Goal: Task Accomplishment & Management: Use online tool/utility

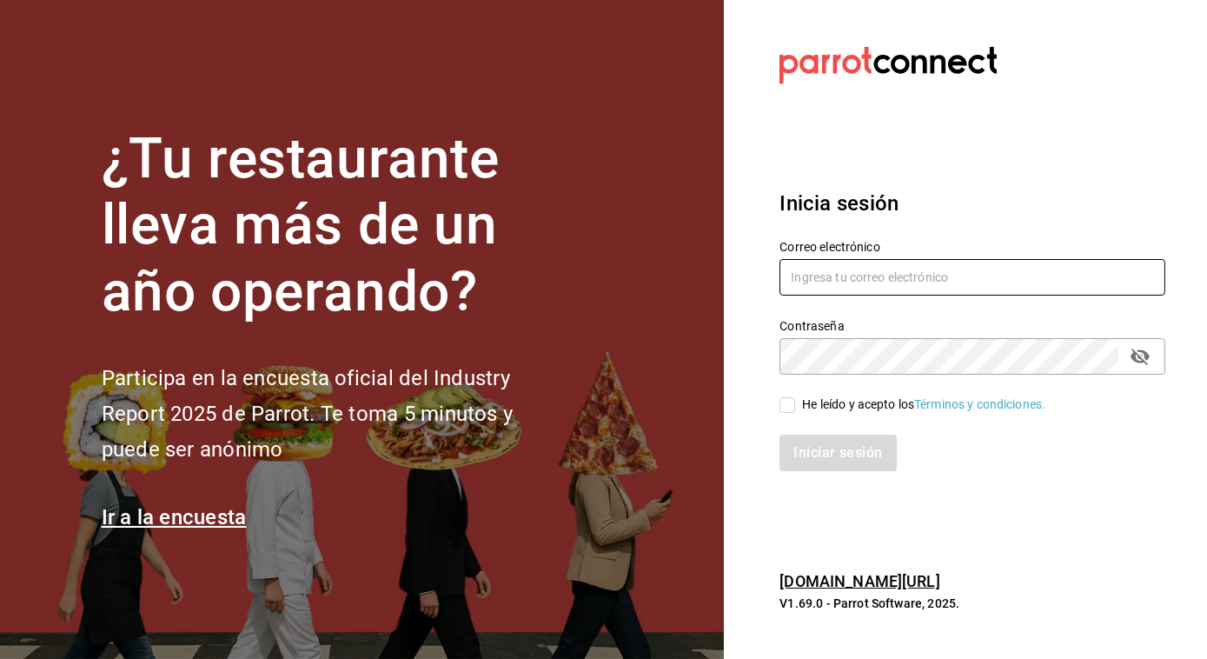
click at [822, 276] on input "text" at bounding box center [973, 277] width 386 height 37
type input "jose.perez@grupocosteno.com"
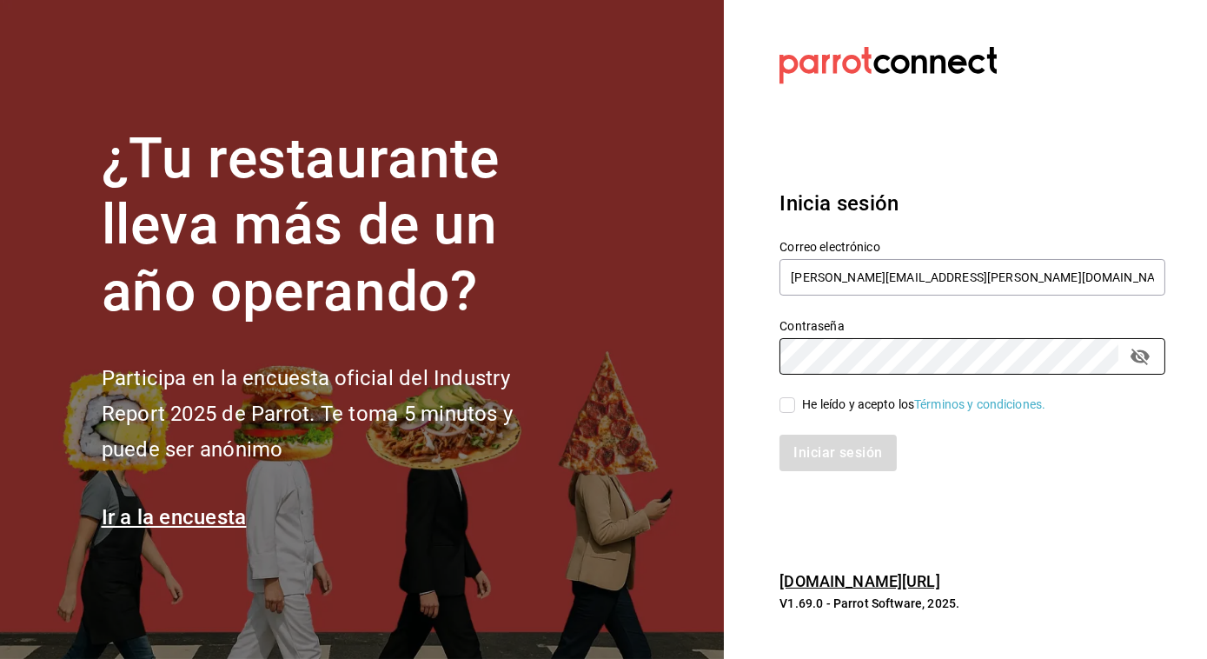
click at [787, 404] on input "He leído y acepto los Términos y condiciones." at bounding box center [788, 405] width 16 height 16
checkbox input "true"
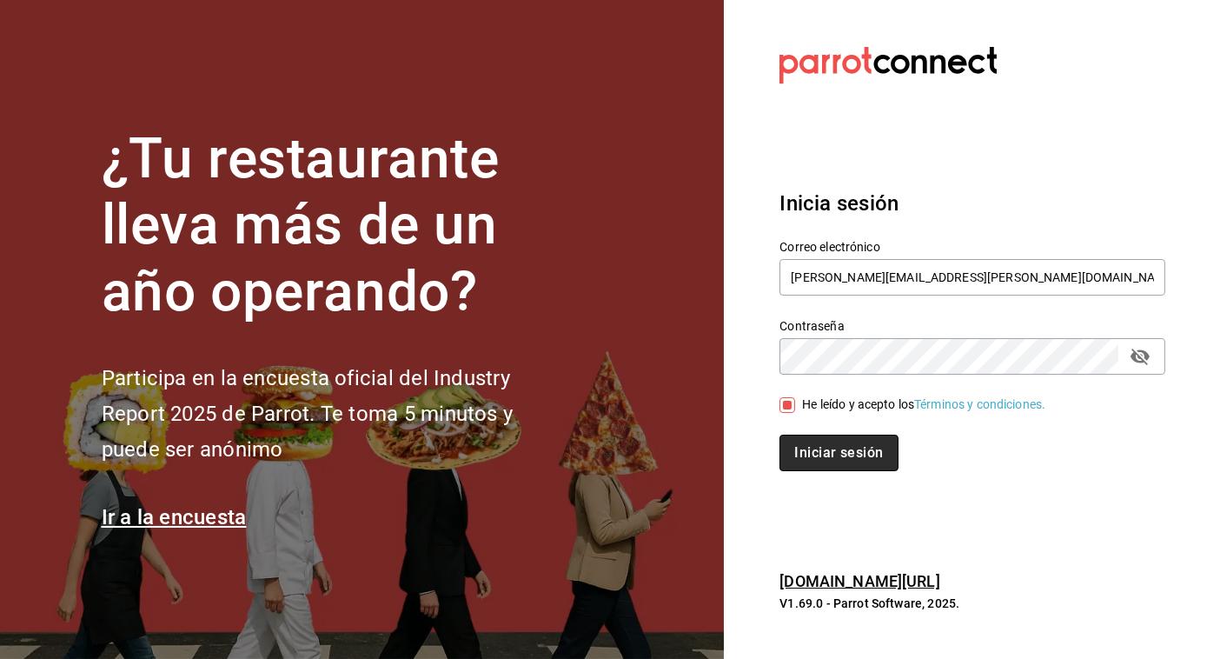
click at [815, 460] on button "Iniciar sesión" at bounding box center [839, 453] width 118 height 37
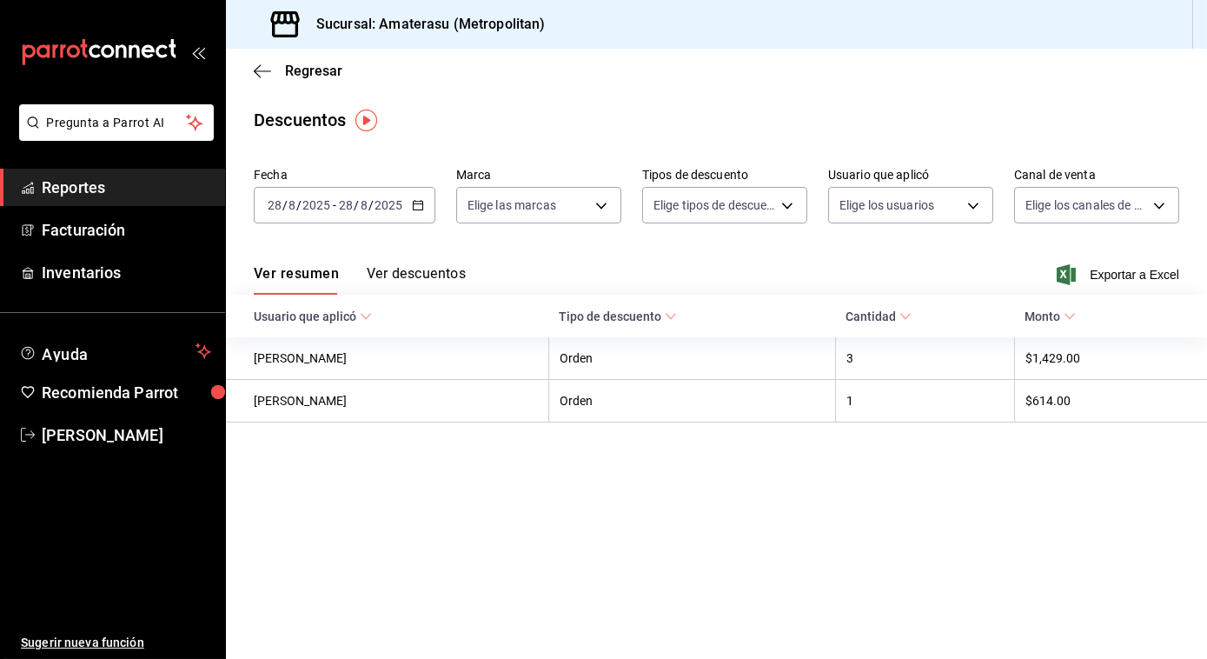
click at [422, 208] on \(Stroke\) "button" at bounding box center [418, 206] width 10 height 10
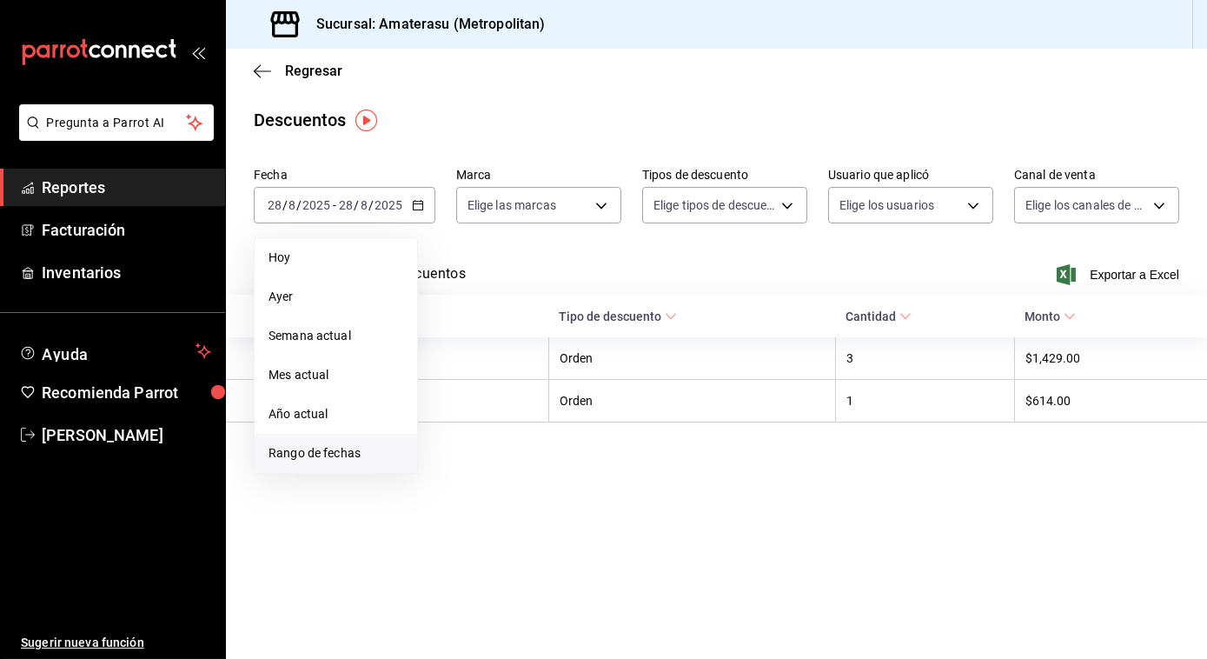
click at [326, 446] on span "Rango de fechas" at bounding box center [336, 453] width 135 height 18
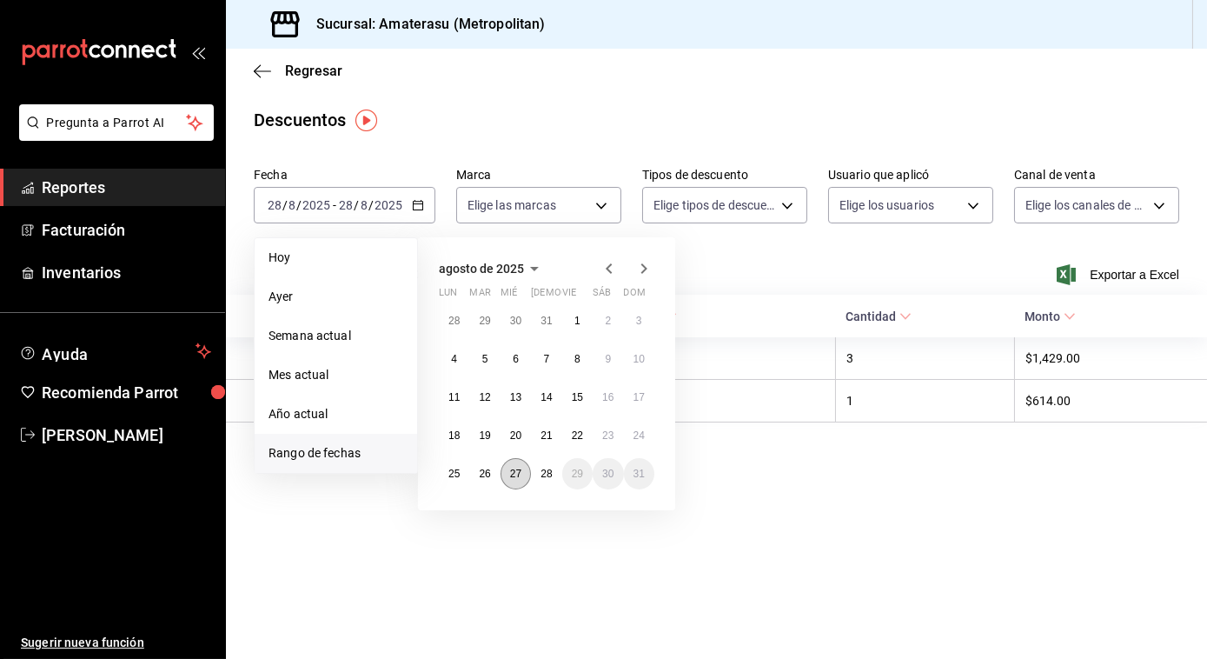
click at [516, 467] on button "27" at bounding box center [516, 473] width 30 height 31
click at [544, 476] on abbr "28" at bounding box center [546, 474] width 11 height 12
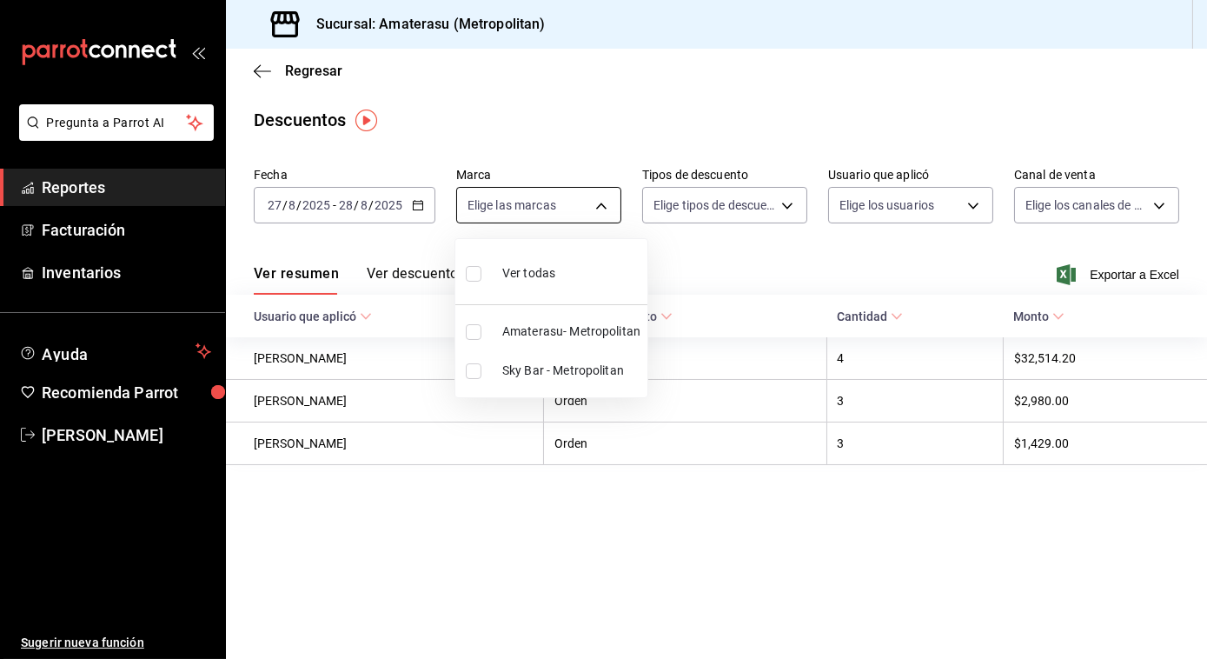
click at [600, 203] on body "Pregunta a Parrot AI Reportes Facturación Inventarios Ayuda Recomienda Parrot […" at bounding box center [603, 329] width 1207 height 659
click at [468, 324] on input "checkbox" at bounding box center [474, 332] width 16 height 16
checkbox input "true"
type input "e4cd7fcb-d45b-43ae-a99f-ad4ccfcd9032"
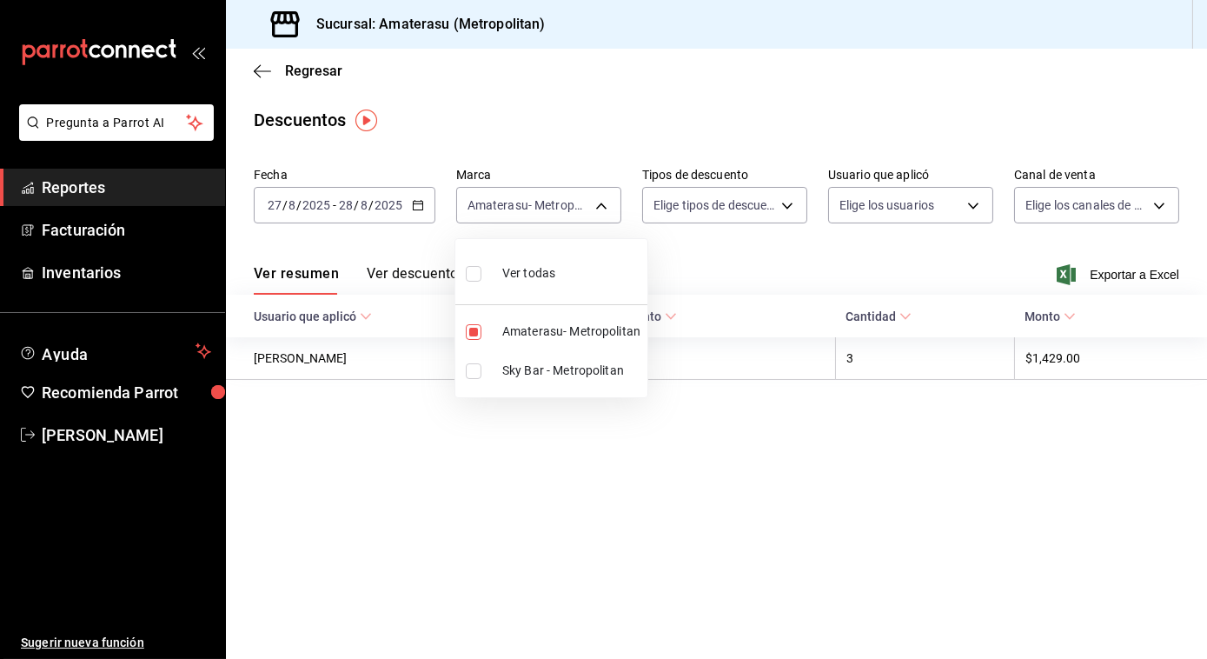
click at [959, 263] on div at bounding box center [603, 329] width 1207 height 659
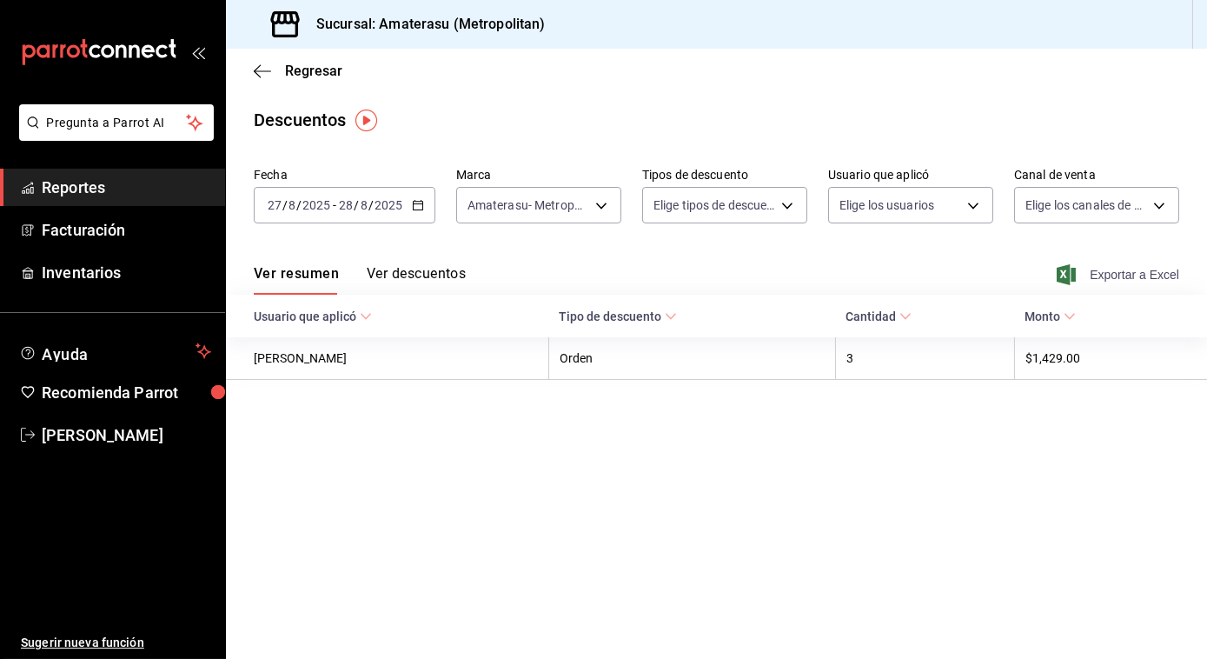
click at [1110, 272] on span "Exportar a Excel" at bounding box center [1120, 274] width 119 height 21
click at [259, 70] on icon "button" at bounding box center [262, 70] width 17 height 1
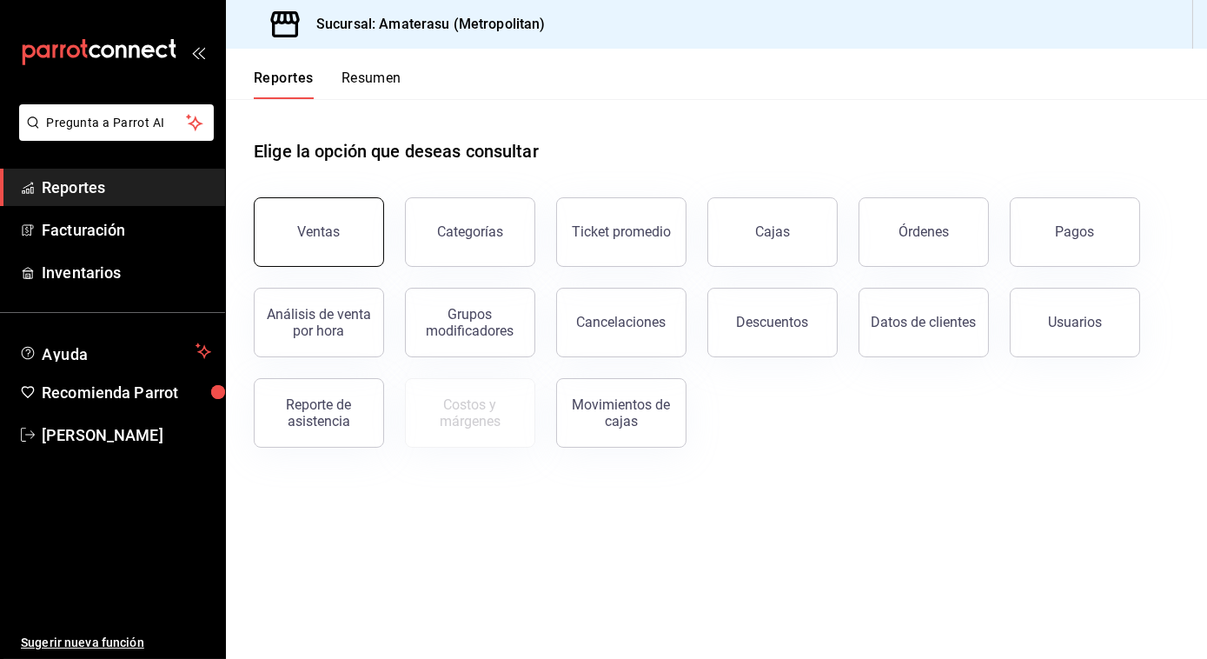
click at [303, 221] on button "Ventas" at bounding box center [319, 232] width 130 height 70
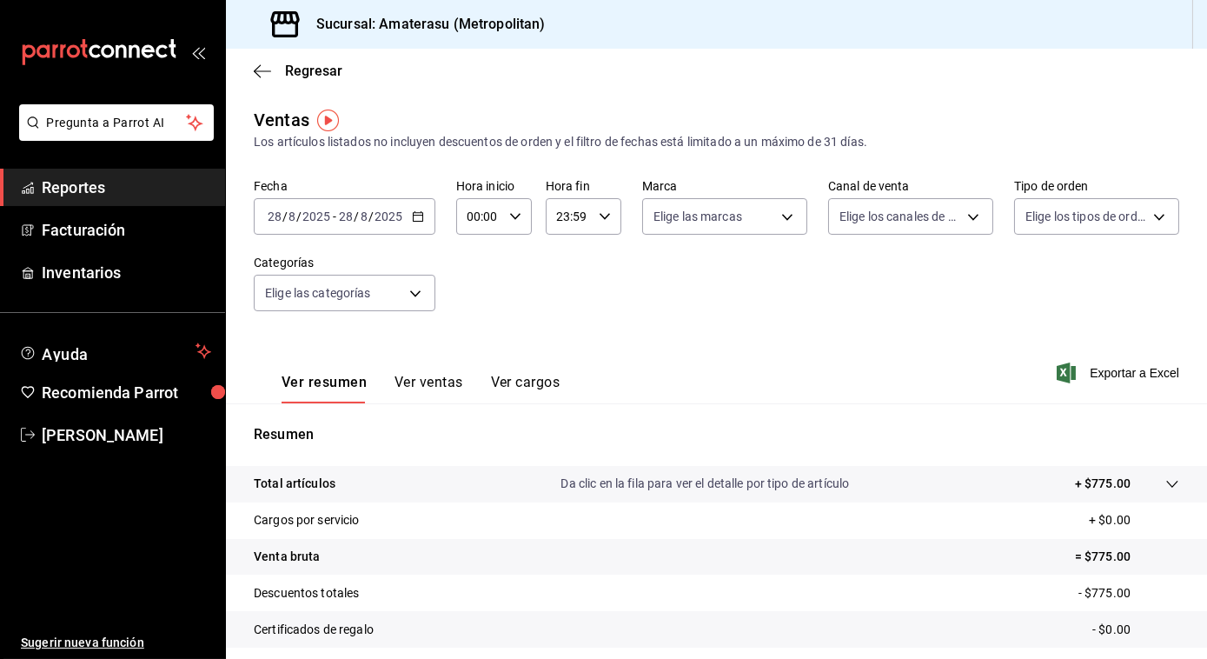
click at [424, 219] on div "[DATE] [DATE] - [DATE] [DATE]" at bounding box center [345, 216] width 182 height 37
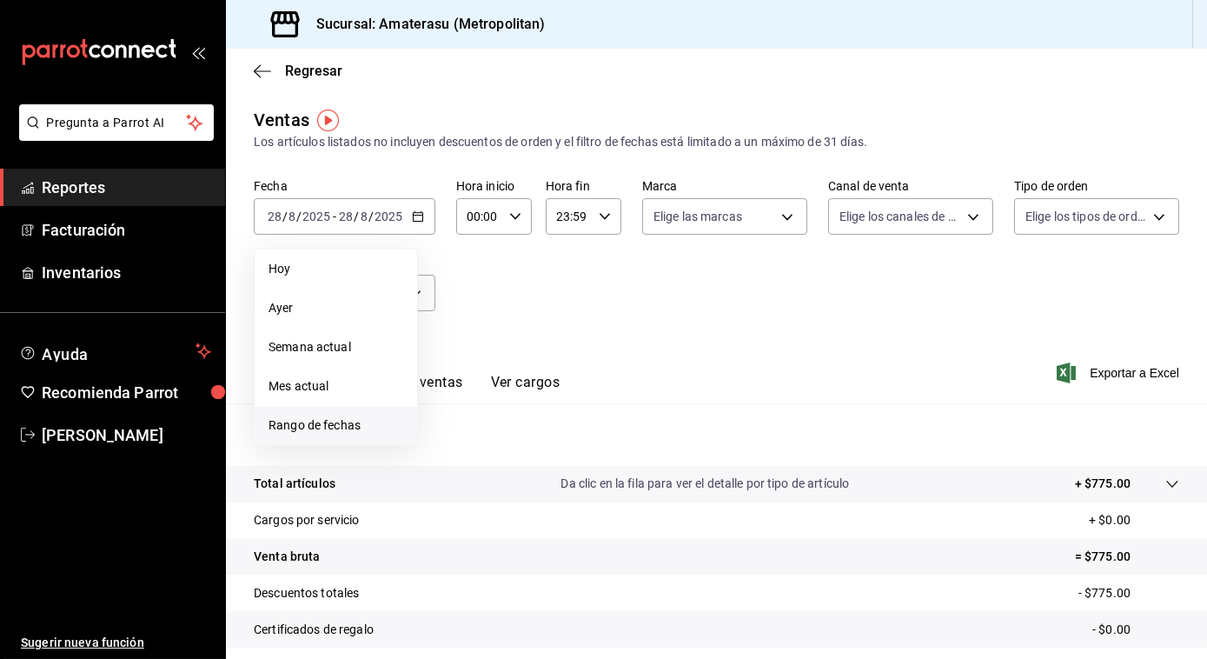
click at [302, 416] on li "Rango de fechas" at bounding box center [336, 425] width 163 height 39
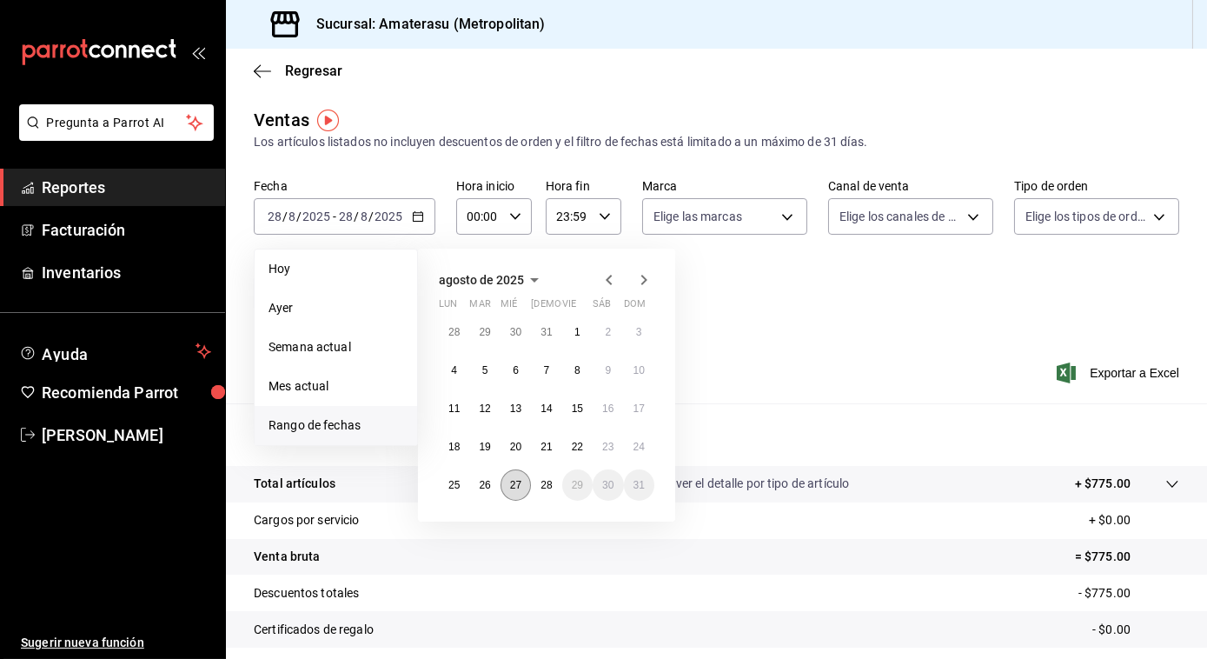
click at [514, 489] on abbr "27" at bounding box center [515, 485] width 11 height 12
click at [537, 490] on button "28" at bounding box center [546, 484] width 30 height 31
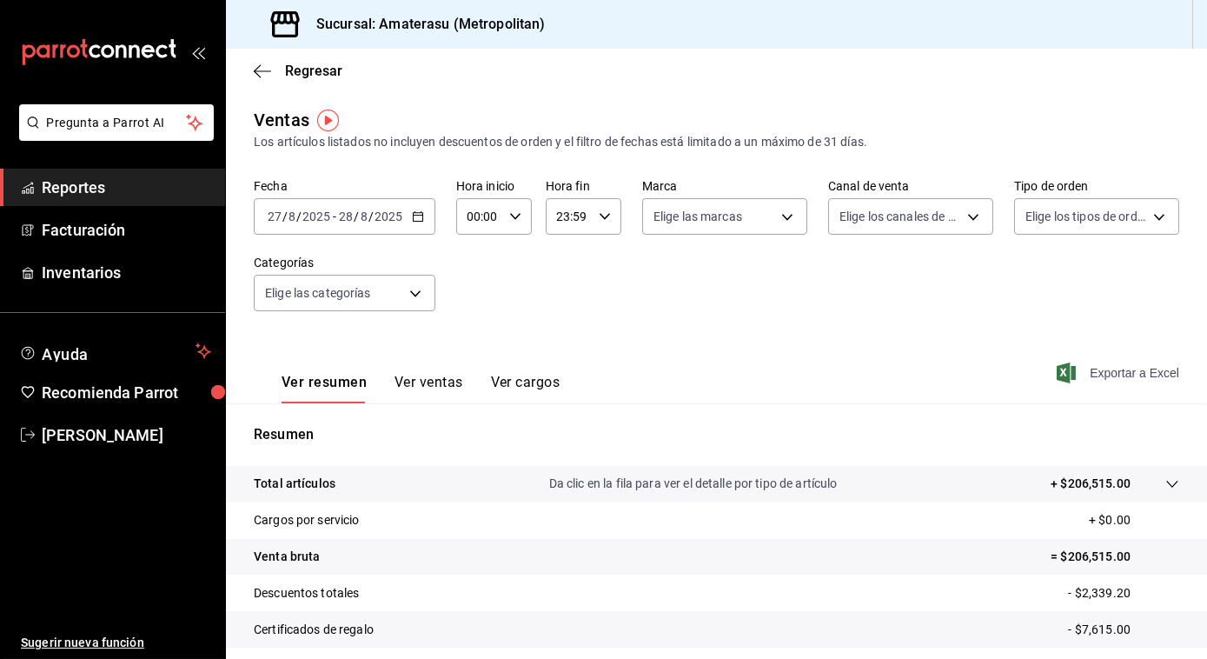
click at [1099, 376] on span "Exportar a Excel" at bounding box center [1120, 372] width 119 height 21
click at [516, 223] on div "00:00 Hora inicio" at bounding box center [494, 216] width 76 height 37
click at [458, 326] on button "07" at bounding box center [473, 341] width 30 height 35
click at [469, 261] on span "05" at bounding box center [474, 258] width 10 height 14
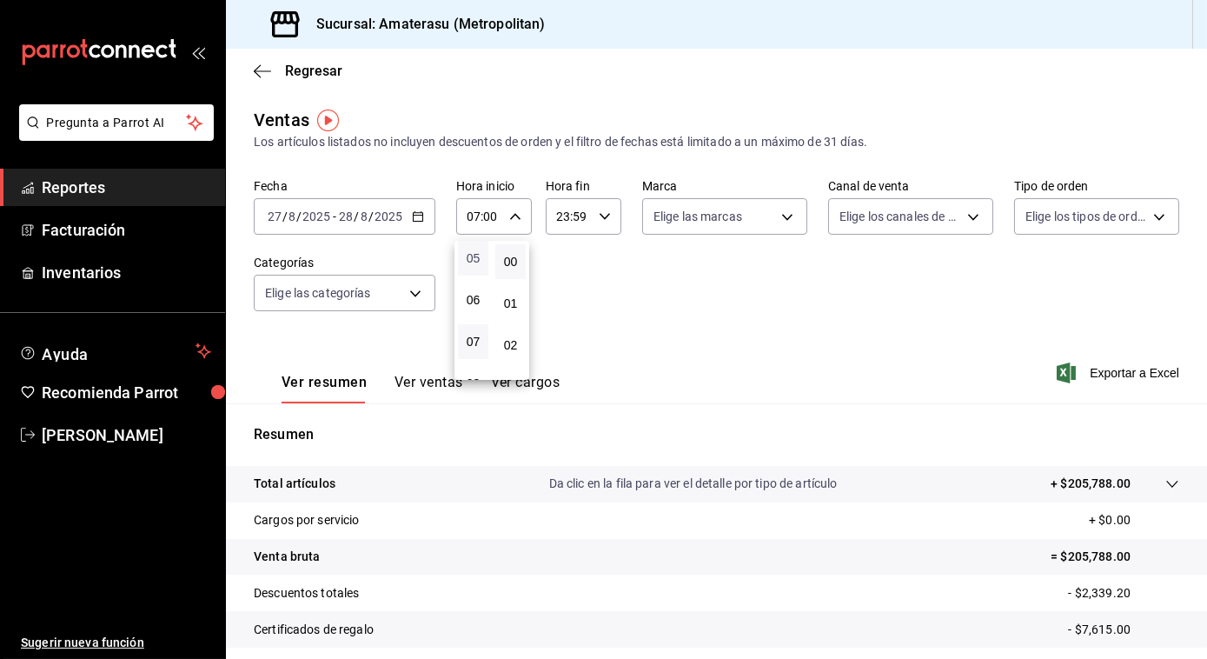
type input "05:00"
click at [716, 209] on div at bounding box center [603, 329] width 1207 height 659
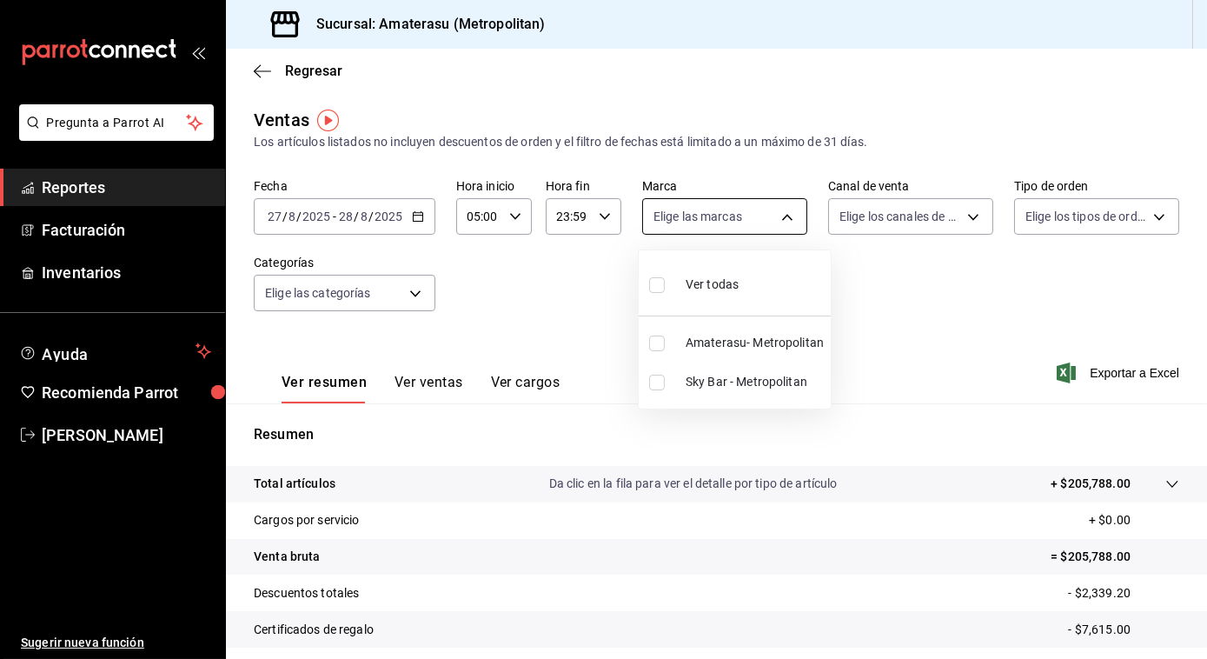
click at [708, 217] on body "Pregunta a Parrot AI Reportes Facturación Inventarios Ayuda Recomienda Parrot […" at bounding box center [603, 329] width 1207 height 659
click at [654, 344] on input "checkbox" at bounding box center [657, 344] width 16 height 16
checkbox input "true"
type input "e4cd7fcb-d45b-43ae-a99f-ad4ccfcd9032"
click at [901, 311] on div at bounding box center [603, 329] width 1207 height 659
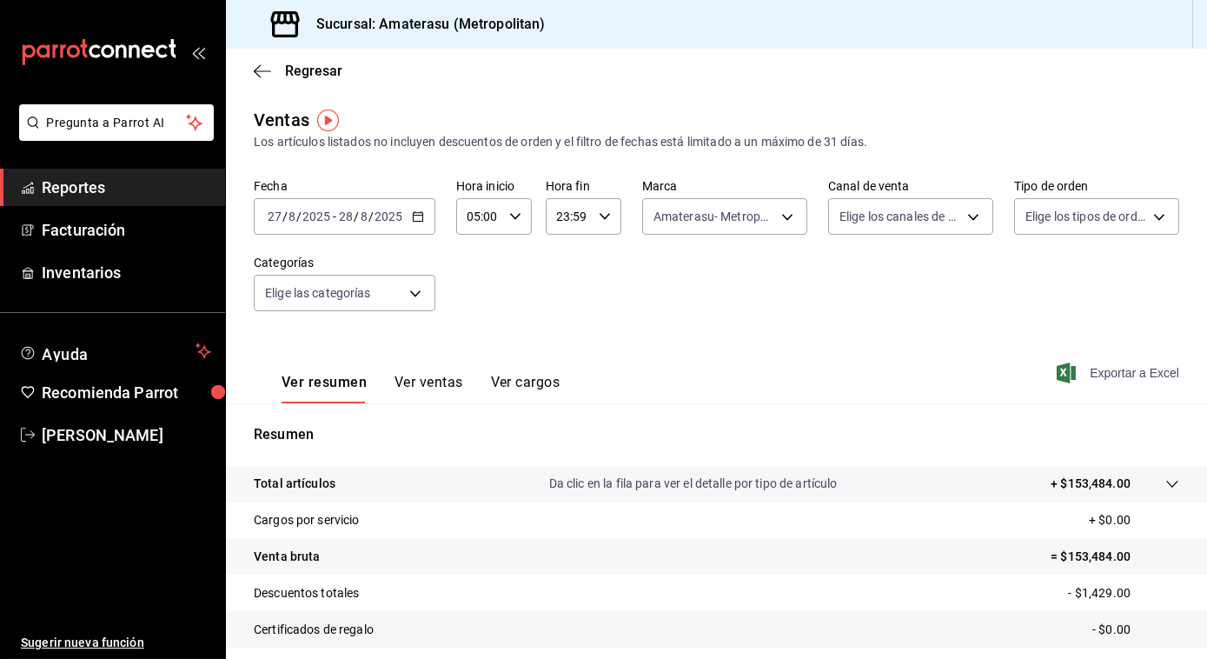
click at [1097, 379] on span "Exportar a Excel" at bounding box center [1120, 372] width 119 height 21
click at [413, 221] on \(Stroke\) "button" at bounding box center [418, 217] width 10 height 10
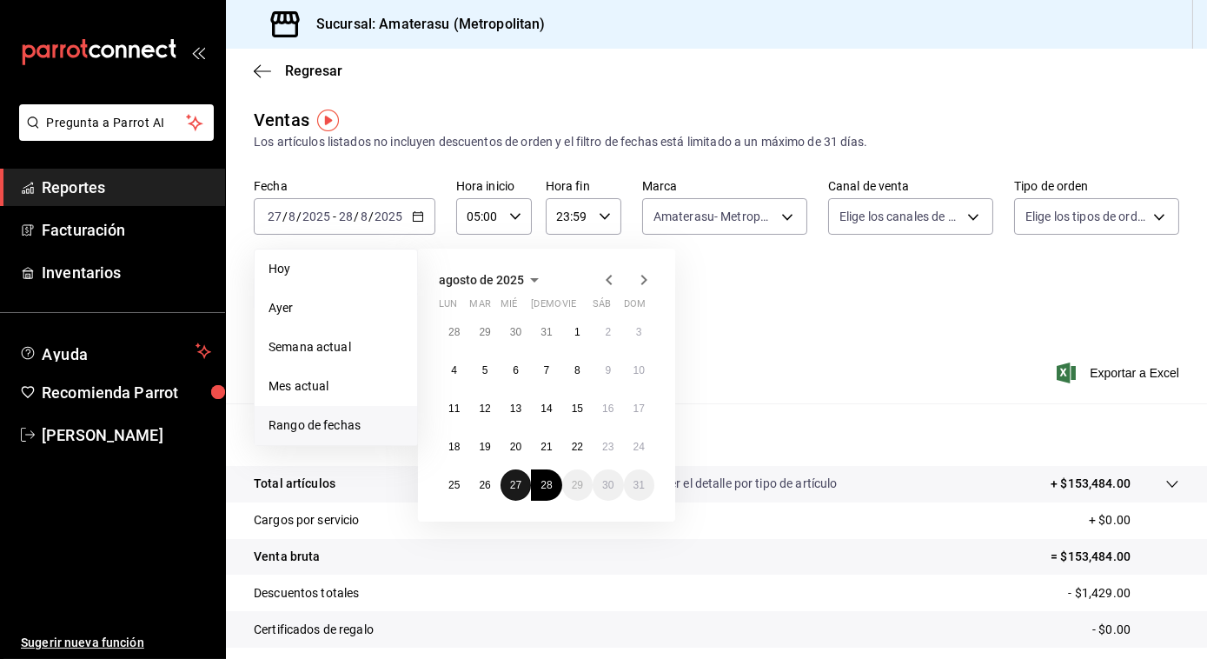
click at [516, 492] on button "27" at bounding box center [516, 484] width 30 height 31
click at [537, 489] on button "28" at bounding box center [546, 484] width 30 height 31
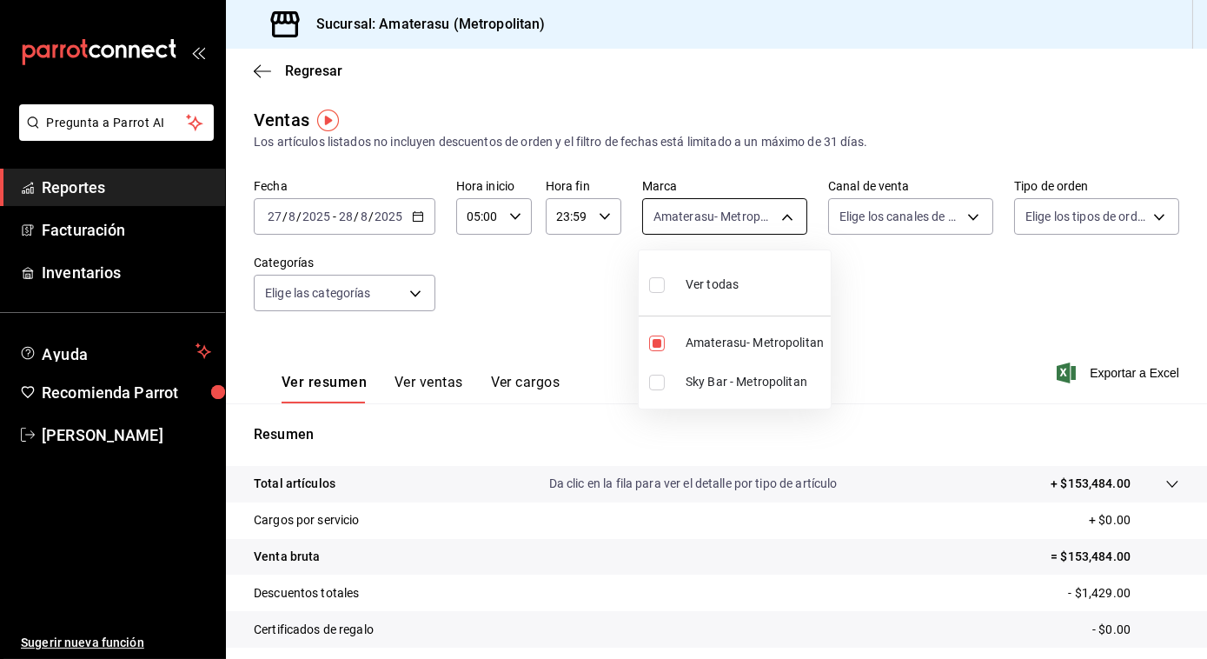
click at [788, 215] on body "Pregunta a Parrot AI Reportes Facturación Inventarios Ayuda Recomienda Parrot […" at bounding box center [603, 329] width 1207 height 659
click at [663, 282] on input "checkbox" at bounding box center [657, 285] width 16 height 16
checkbox input "true"
type input "e4cd7fcb-d45b-43ae-a99f-ad4ccfcd9032,f3afaab8-8c3d-4e49-a299-af9bdf6027b2"
checkbox input "true"
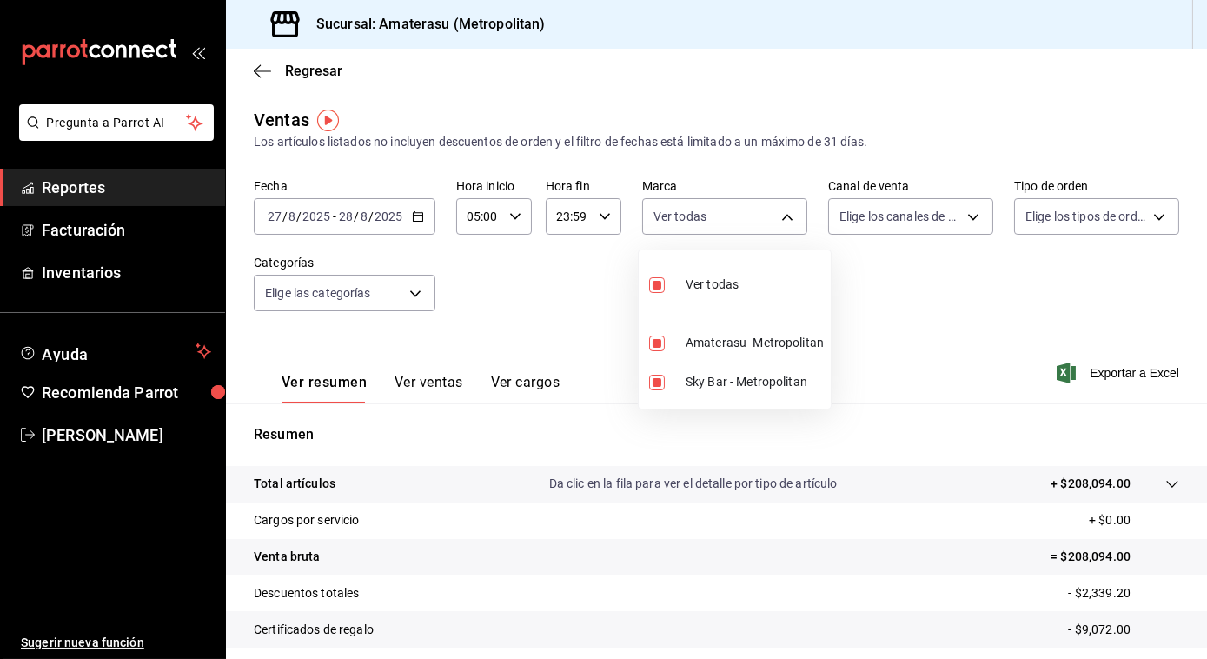
click at [1112, 369] on div at bounding box center [603, 329] width 1207 height 659
click at [1112, 369] on span "Exportar a Excel" at bounding box center [1120, 372] width 119 height 21
click at [263, 71] on icon "button" at bounding box center [262, 71] width 17 height 16
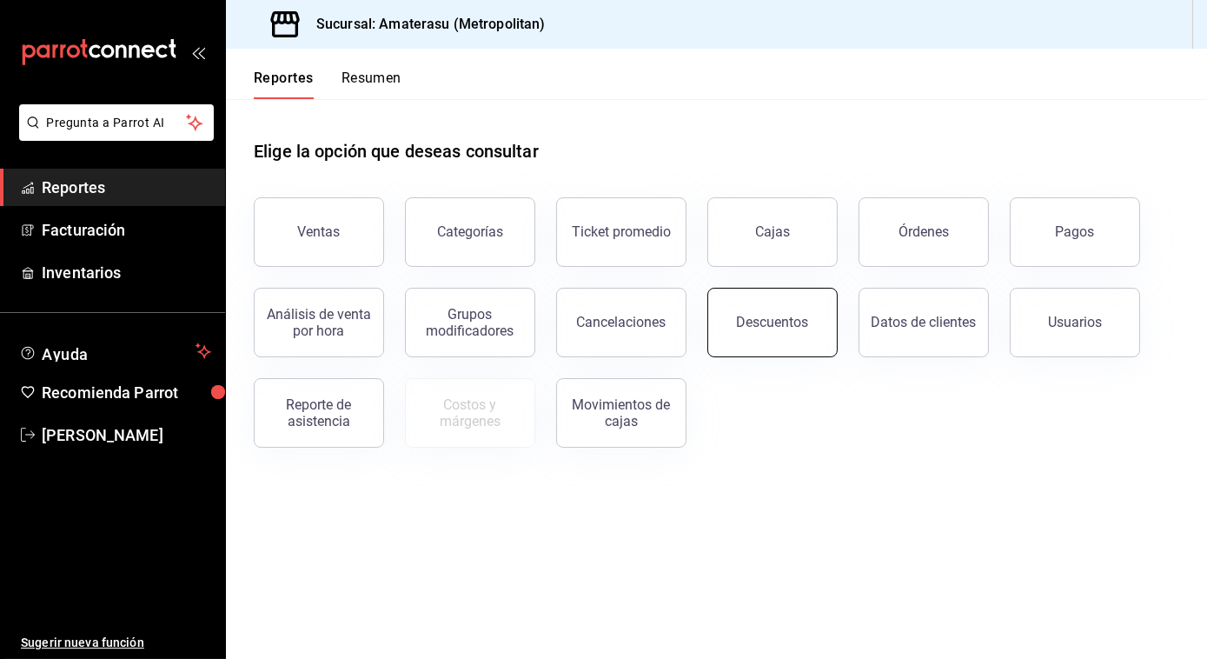
click at [759, 329] on div "Descuentos" at bounding box center [773, 322] width 72 height 17
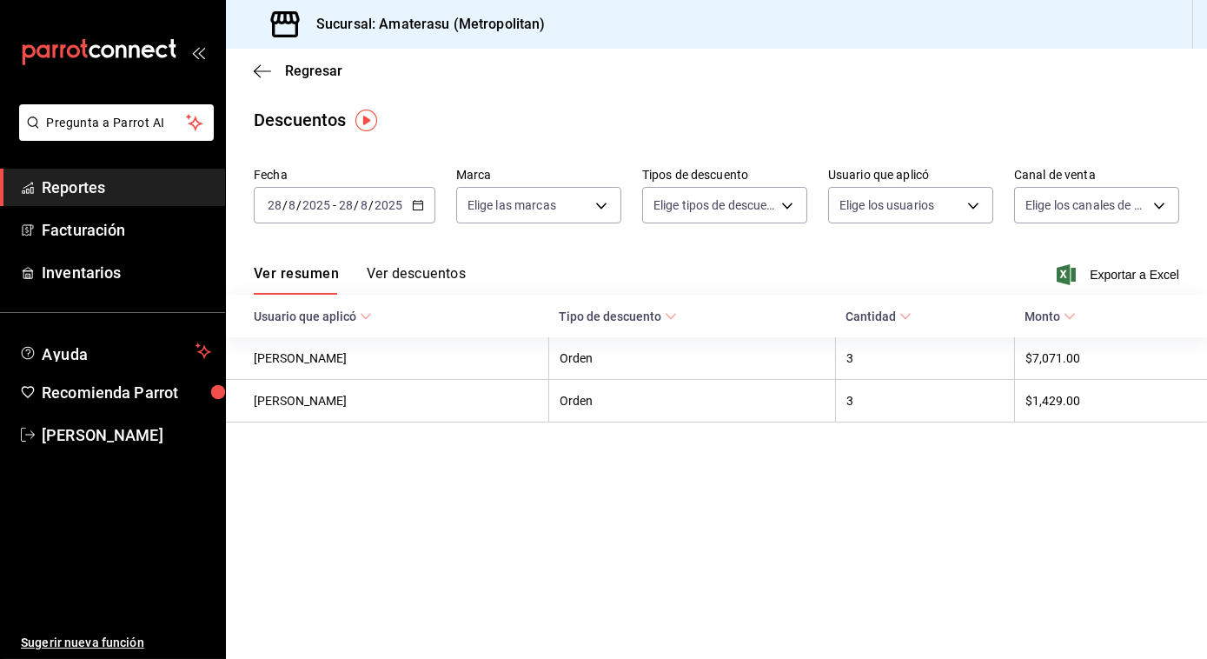
click at [414, 210] on icon "button" at bounding box center [418, 205] width 12 height 12
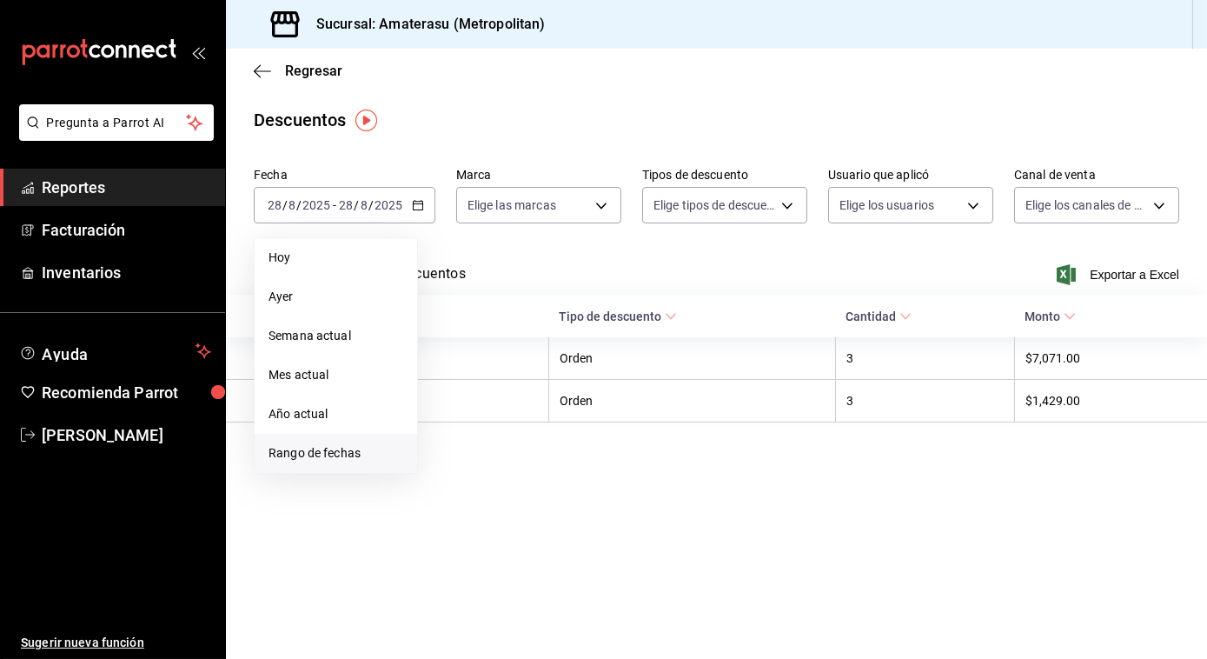
click at [300, 457] on span "Rango de fechas" at bounding box center [336, 453] width 135 height 18
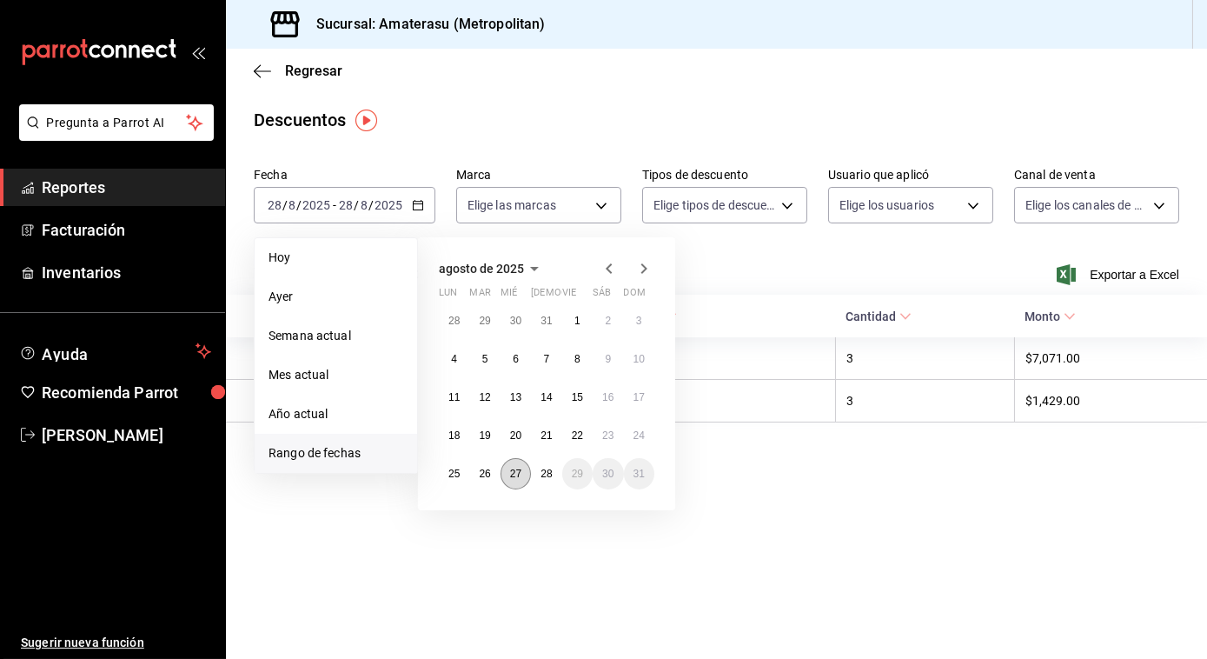
click at [509, 482] on button "27" at bounding box center [516, 473] width 30 height 31
click at [548, 481] on button "28" at bounding box center [546, 473] width 30 height 31
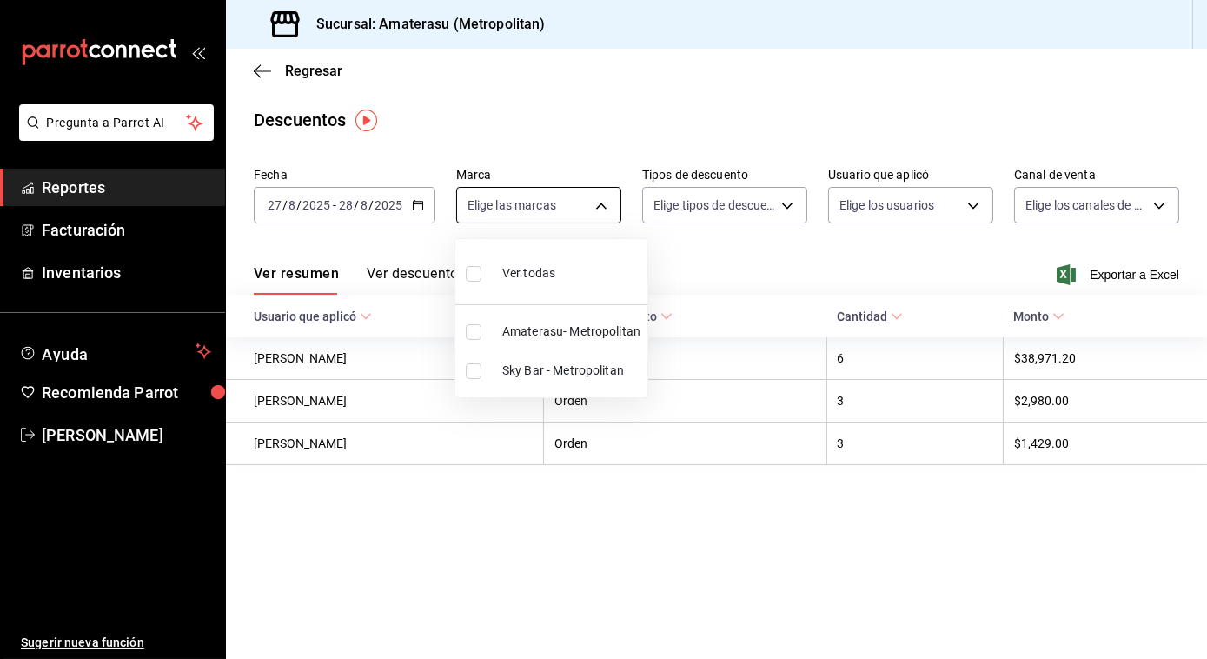
click at [599, 200] on body "Pregunta a Parrot AI Reportes Facturación Inventarios Ayuda Recomienda Parrot […" at bounding box center [603, 329] width 1207 height 659
click at [468, 269] on input "checkbox" at bounding box center [474, 274] width 16 height 16
checkbox input "true"
type input "e4cd7fcb-d45b-43ae-a99f-ad4ccfcd9032,f3afaab8-8c3d-4e49-a299-af9bdf6027b2"
checkbox input "true"
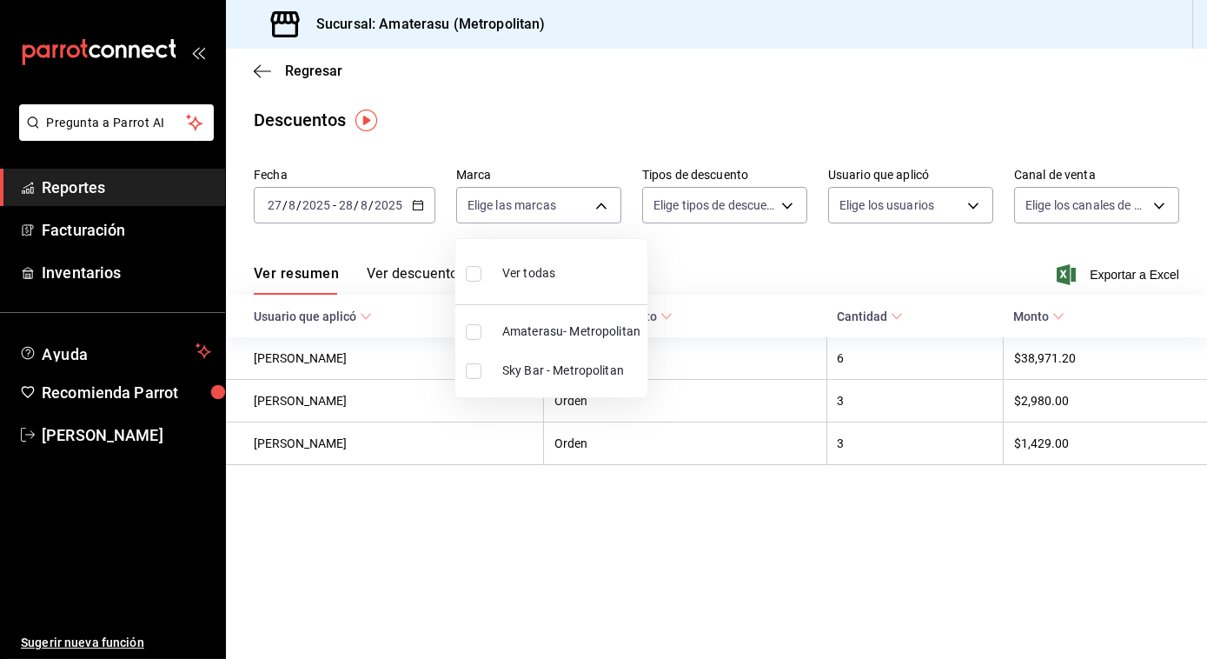
checkbox input "true"
click at [1128, 277] on div at bounding box center [603, 329] width 1207 height 659
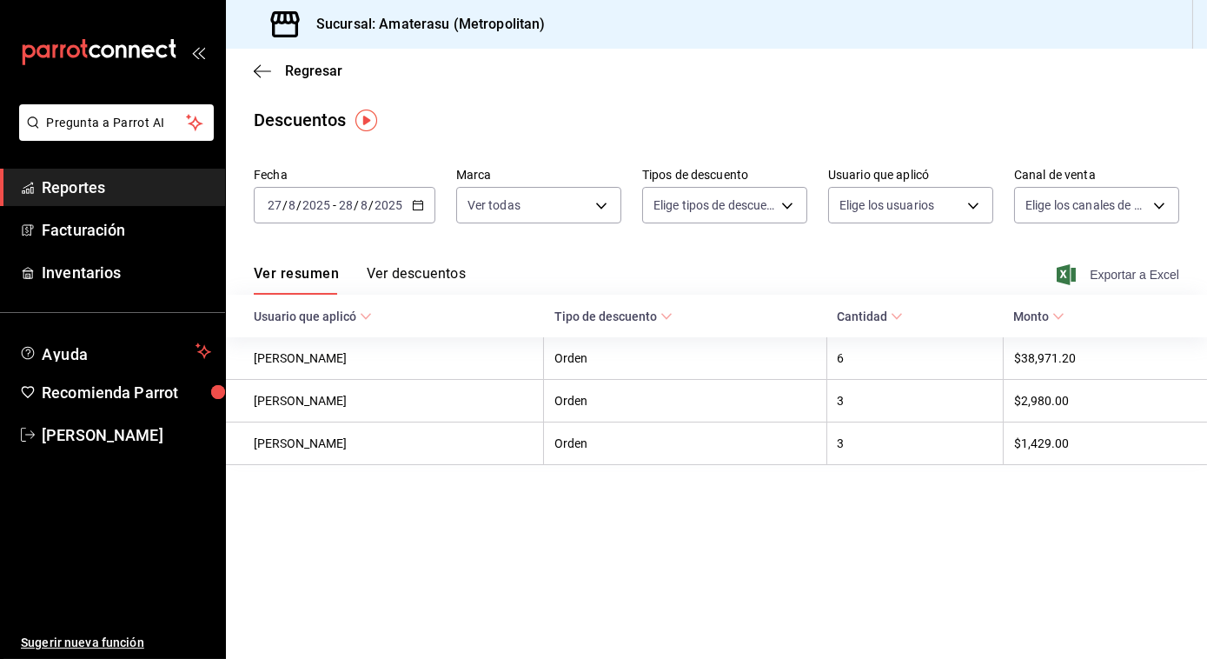
click at [1115, 270] on span "Exportar a Excel" at bounding box center [1120, 274] width 119 height 21
